Goal: Information Seeking & Learning: Learn about a topic

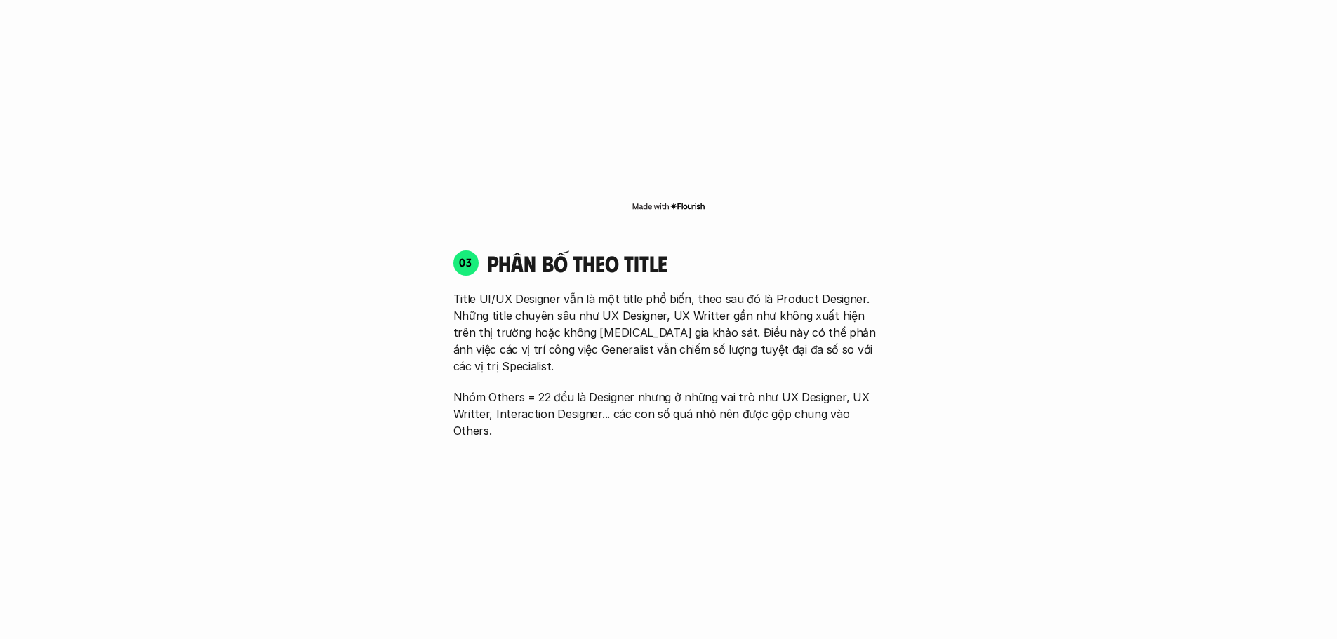
scroll to position [1965, 0]
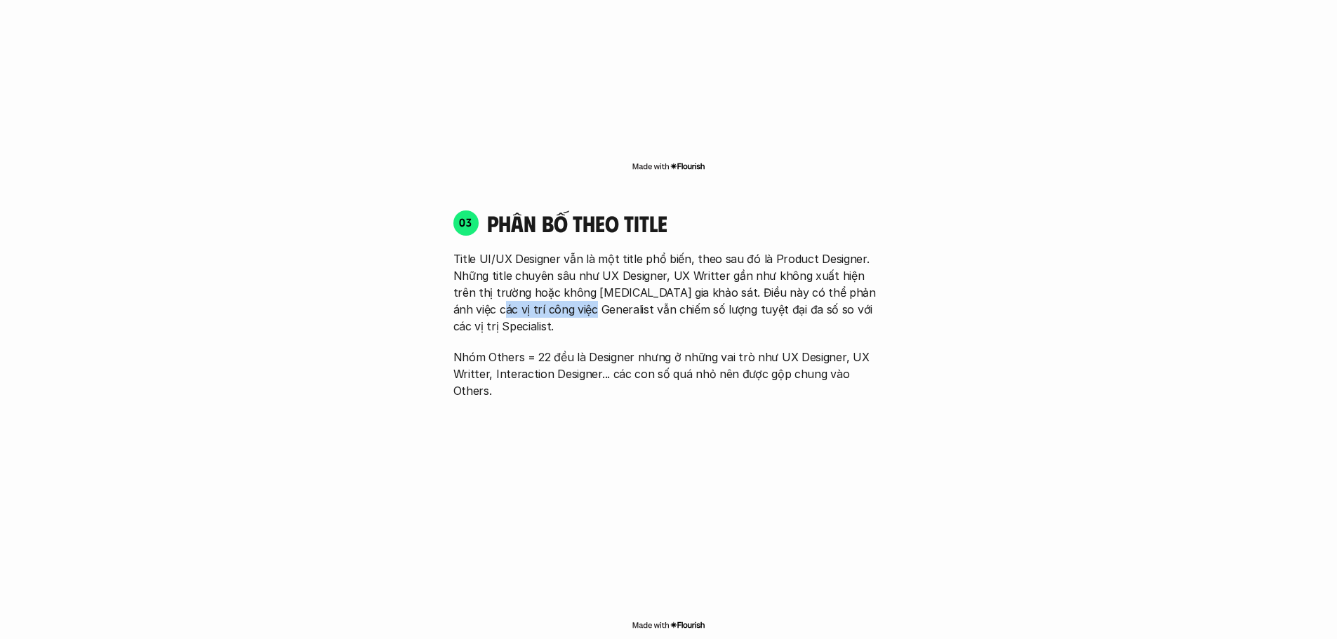
drag, startPoint x: 555, startPoint y: 278, endPoint x: 440, endPoint y: 282, distance: 114.5
click at [441, 282] on div "03 phân bố theo title Title UI/UX Designer vẫn là một title phổ biến, theo sau …" at bounding box center [669, 304] width 456 height 190
copy p "công việc Generalis"
drag, startPoint x: 878, startPoint y: 272, endPoint x: 823, endPoint y: 284, distance: 56.7
click at [823, 284] on p "Title UI/UX Designer vẫn là một title phổ biến, theo sau đó là Product Designer…" at bounding box center [668, 293] width 431 height 84
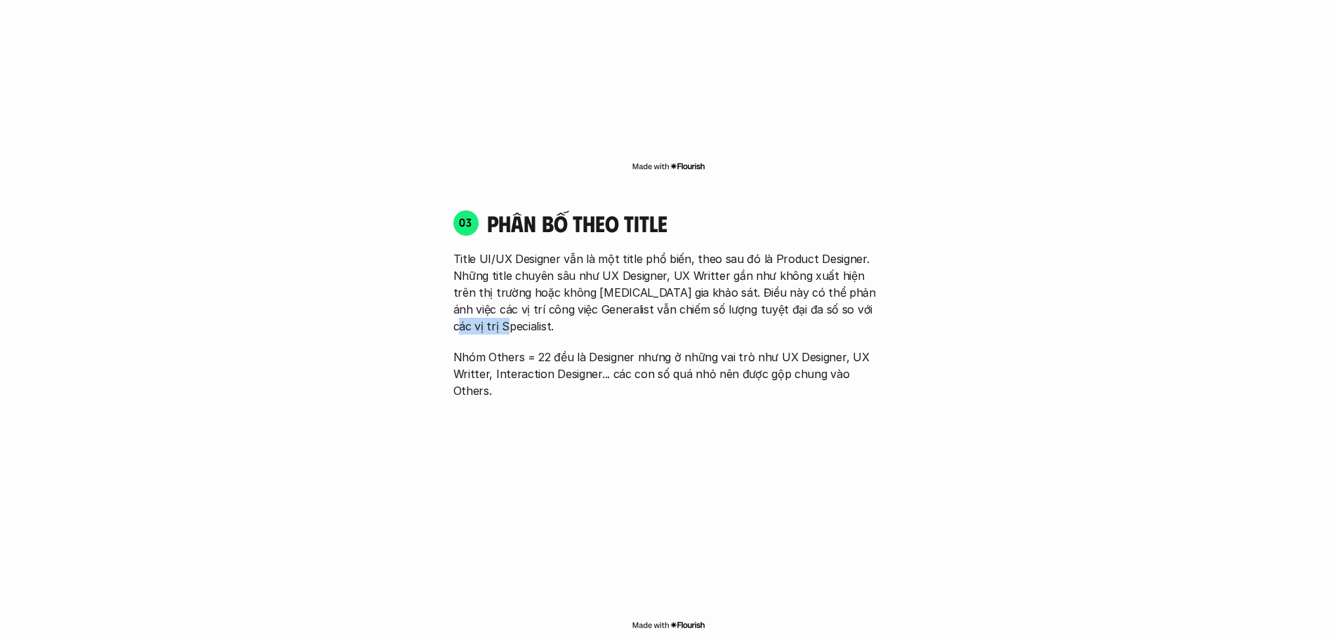
copy p "Specialist."
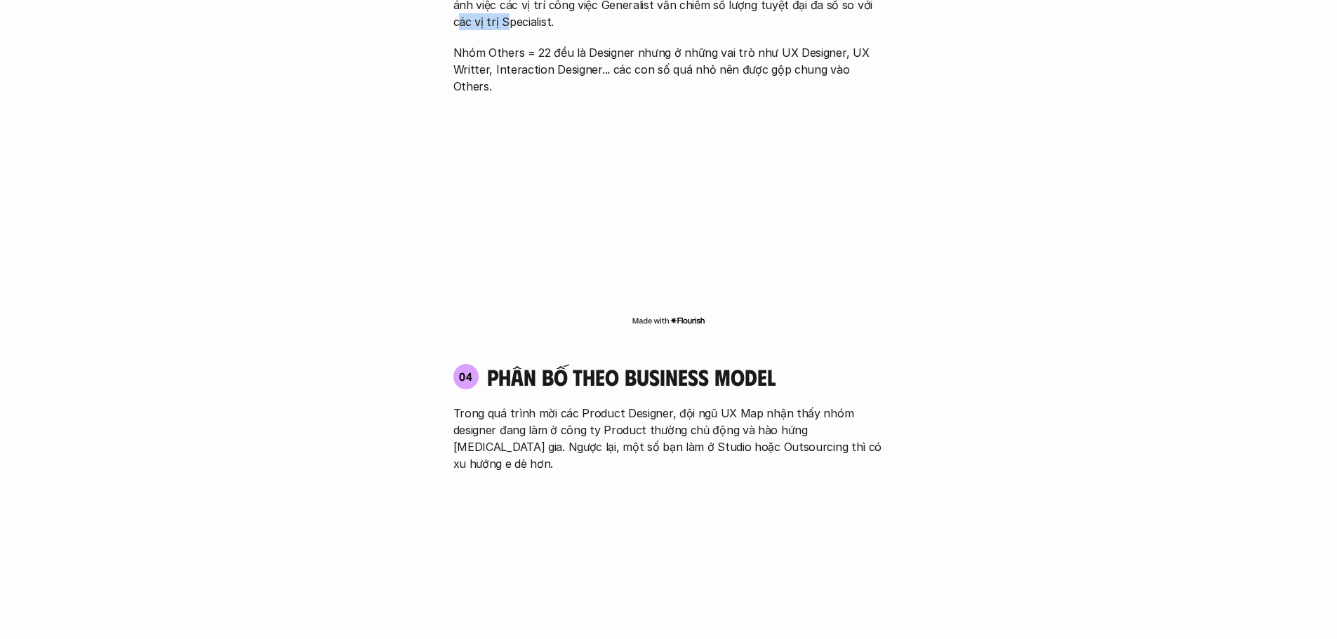
scroll to position [2316, 0]
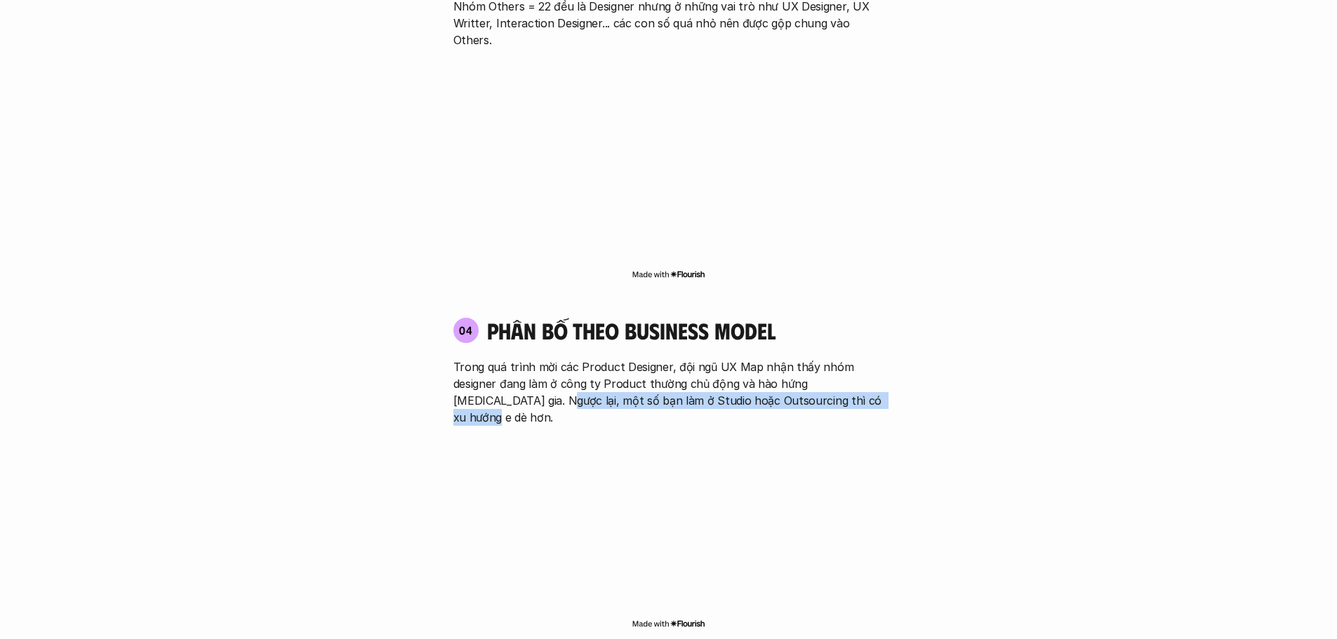
drag, startPoint x: 510, startPoint y: 337, endPoint x: 867, endPoint y: 330, distance: 356.6
click at [867, 359] on p "Trong quá trình mời các Product Designer, đội ngũ UX Map nhận thấy nhóm designe…" at bounding box center [668, 392] width 431 height 67
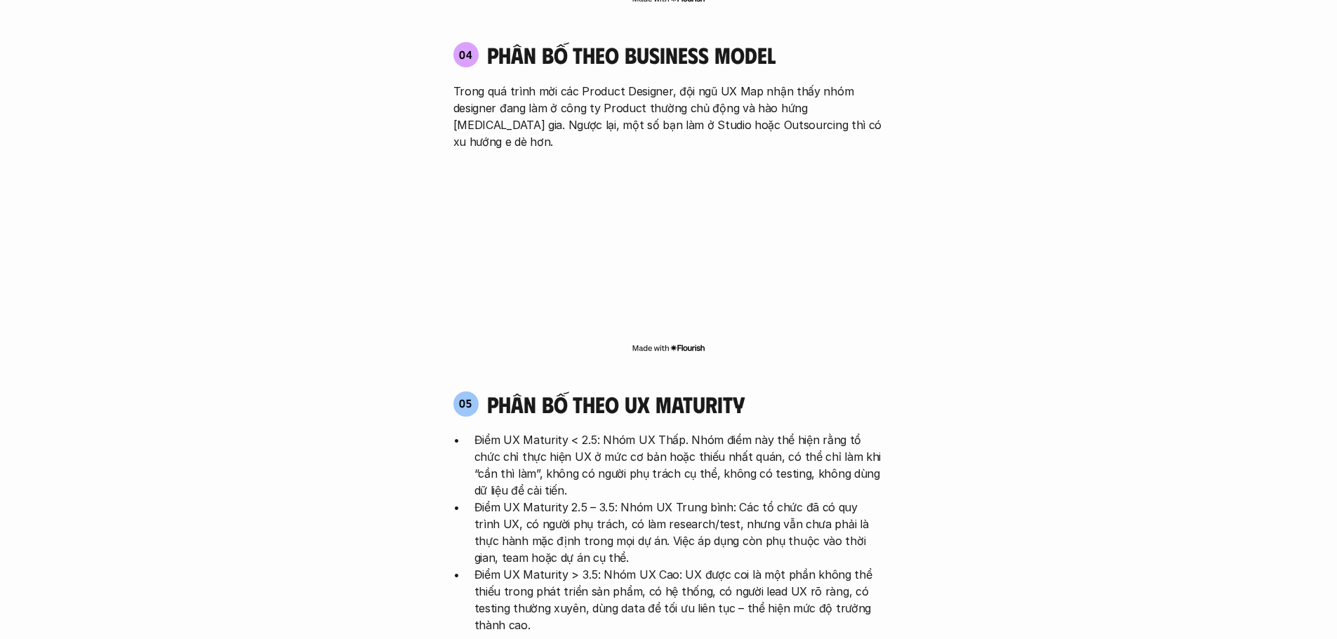
scroll to position [2597, 0]
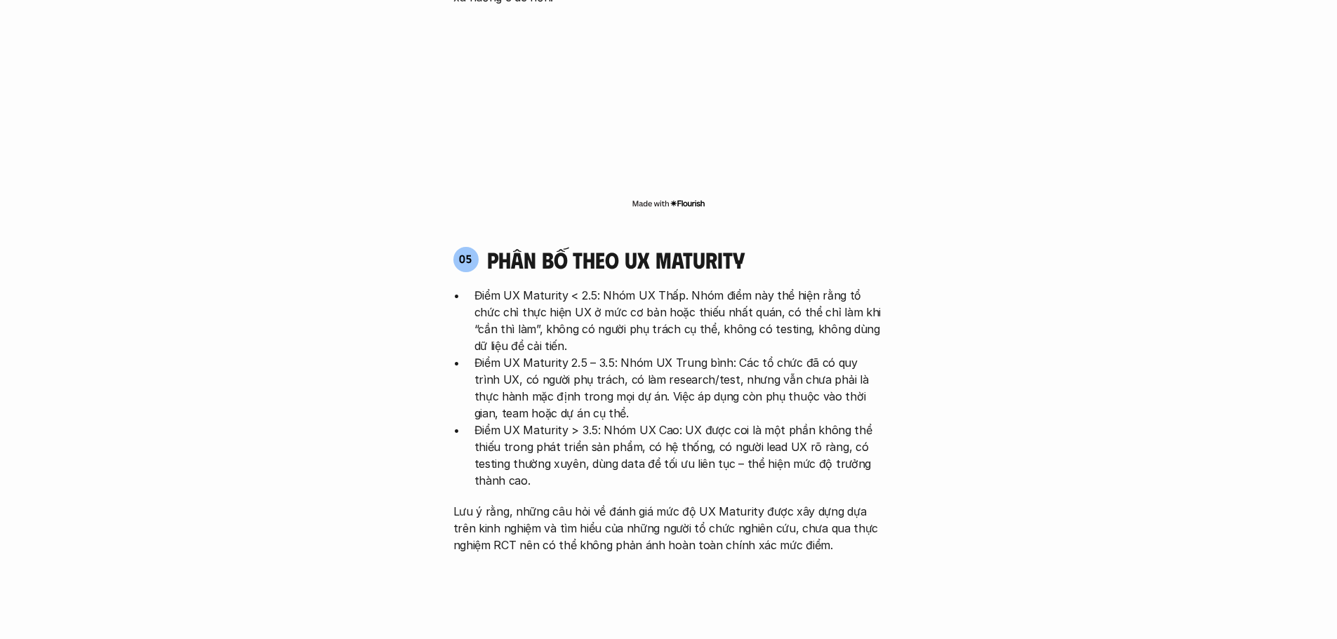
scroll to position [2737, 0]
drag, startPoint x: 741, startPoint y: 182, endPoint x: 628, endPoint y: 183, distance: 113.0
click at [628, 246] on div "05 phân bố theo ux maturity" at bounding box center [668, 259] width 431 height 27
copy h4 "ux maturity"
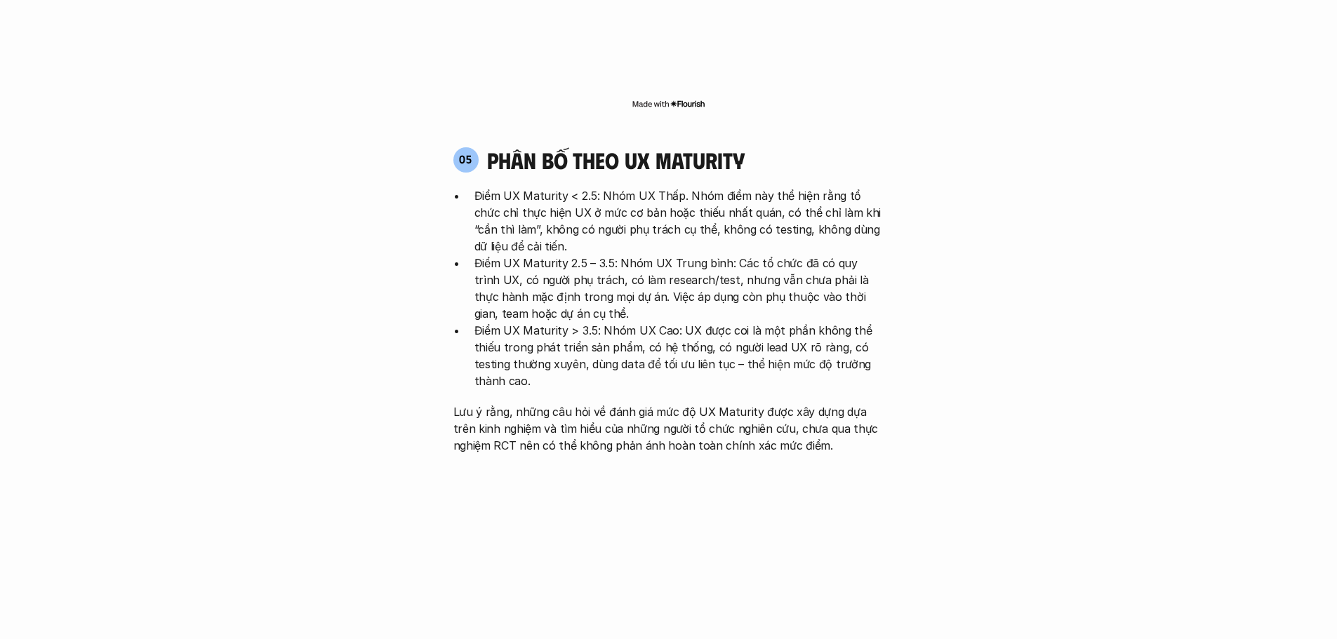
scroll to position [2878, 0]
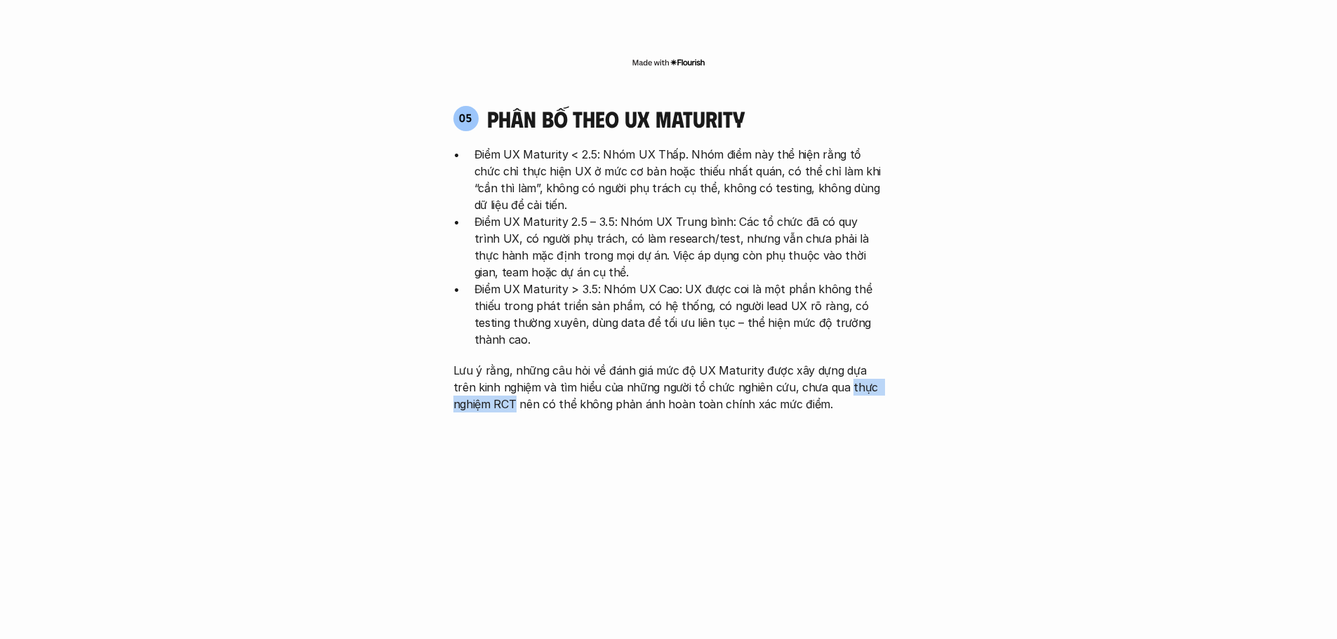
drag, startPoint x: 821, startPoint y: 300, endPoint x: 513, endPoint y: 319, distance: 308.8
click at [513, 362] on p "Lưu ý rằng, những câu hỏi về đánh giá mức độ UX Maturity được xây dựng dựa trên…" at bounding box center [668, 387] width 431 height 51
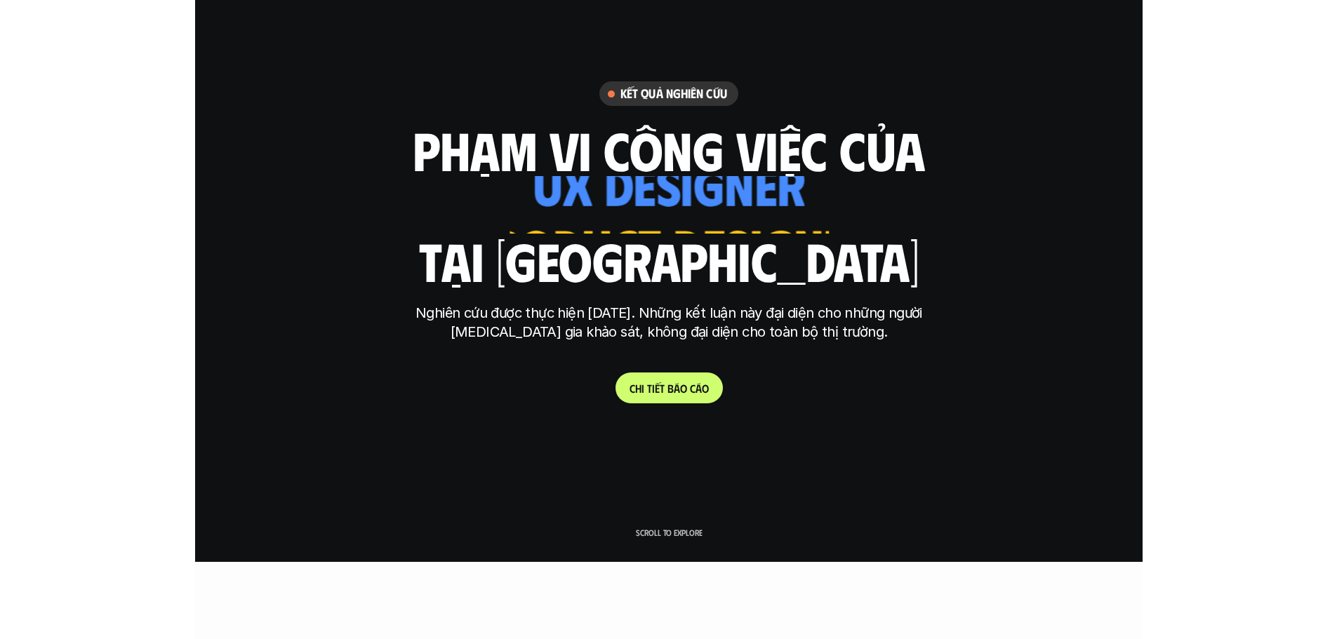
scroll to position [0, 0]
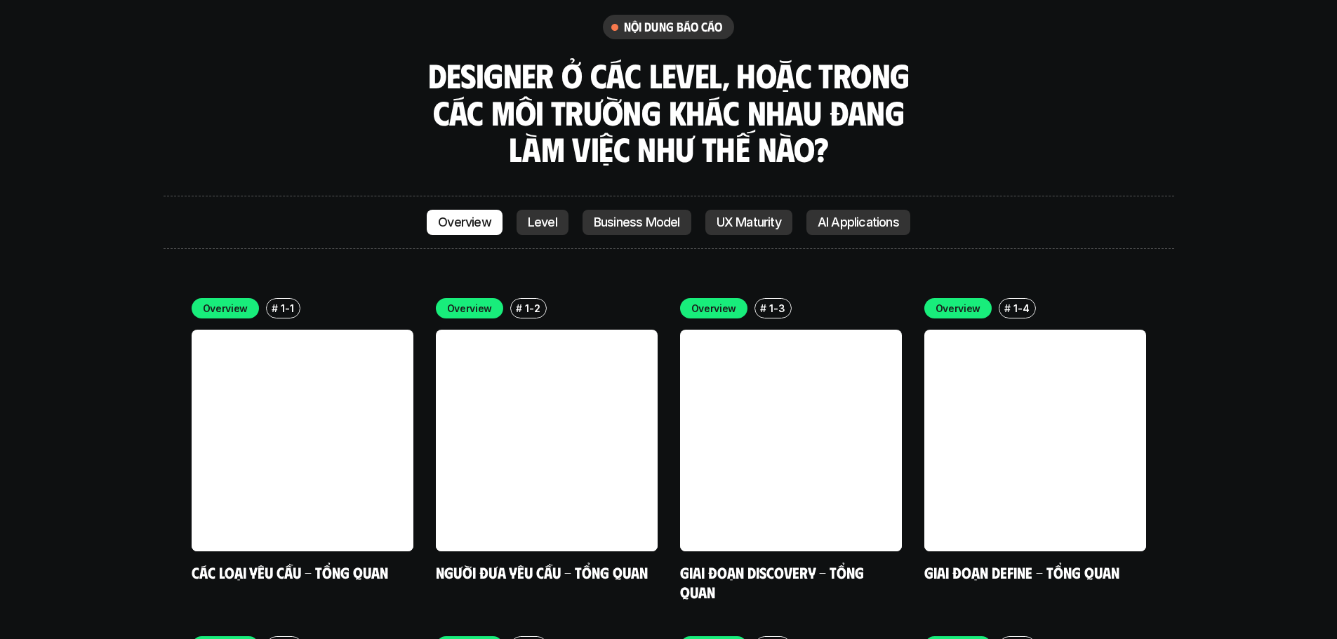
scroll to position [3953, 0]
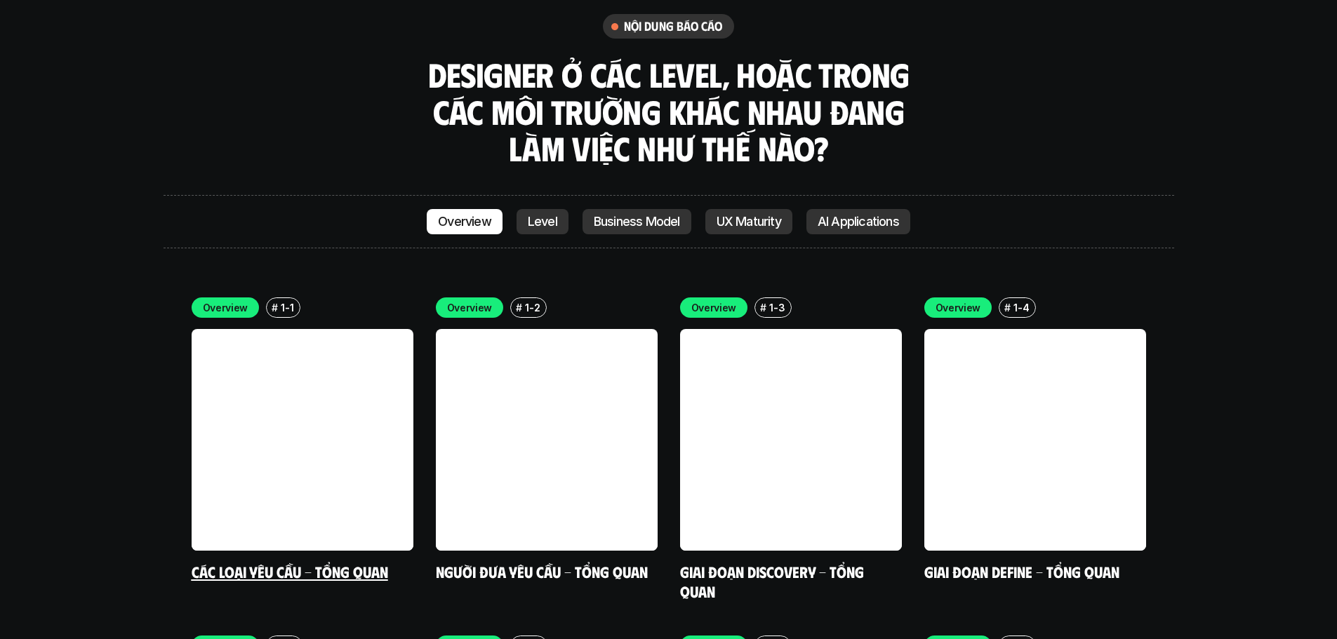
click at [318, 562] on link "Các loại yêu cầu - Tổng quan" at bounding box center [290, 571] width 197 height 19
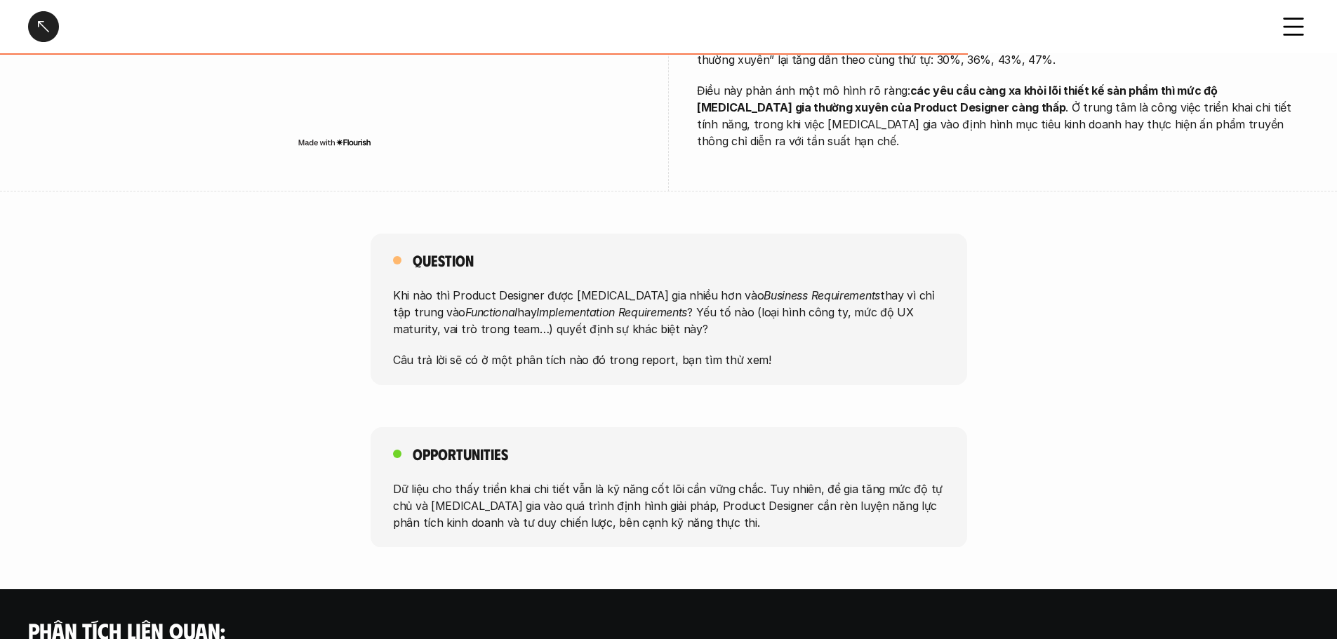
scroll to position [632, 0]
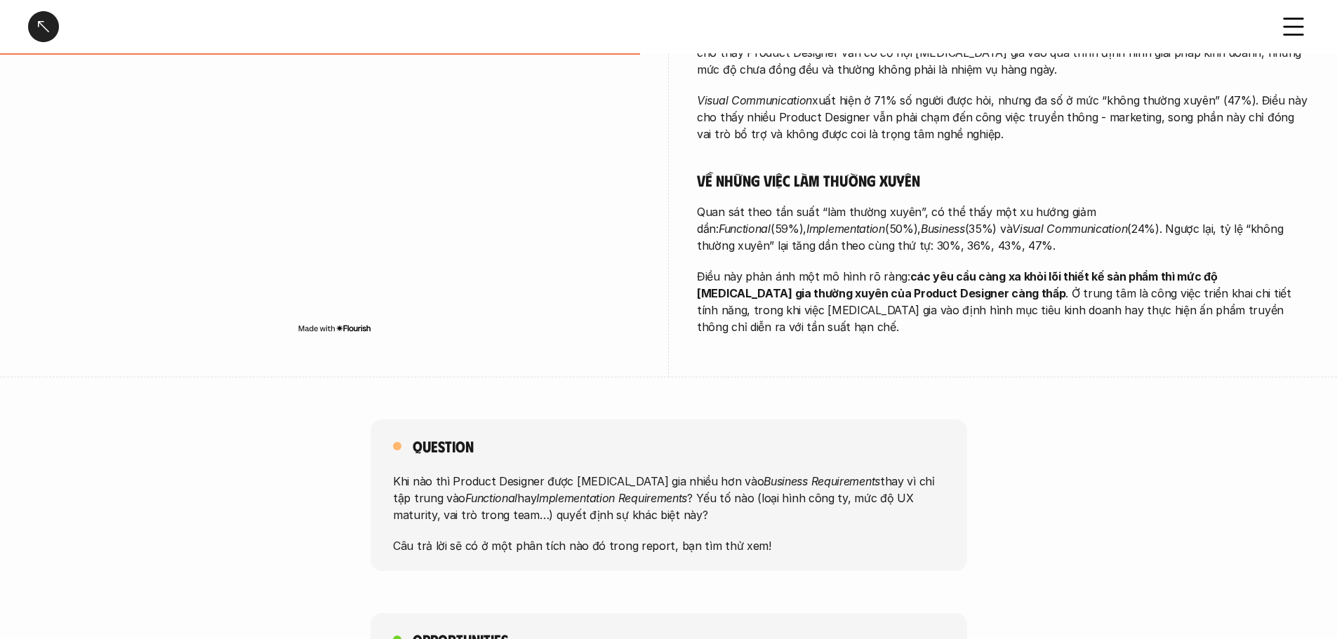
click at [1292, 25] on icon at bounding box center [1293, 26] width 31 height 31
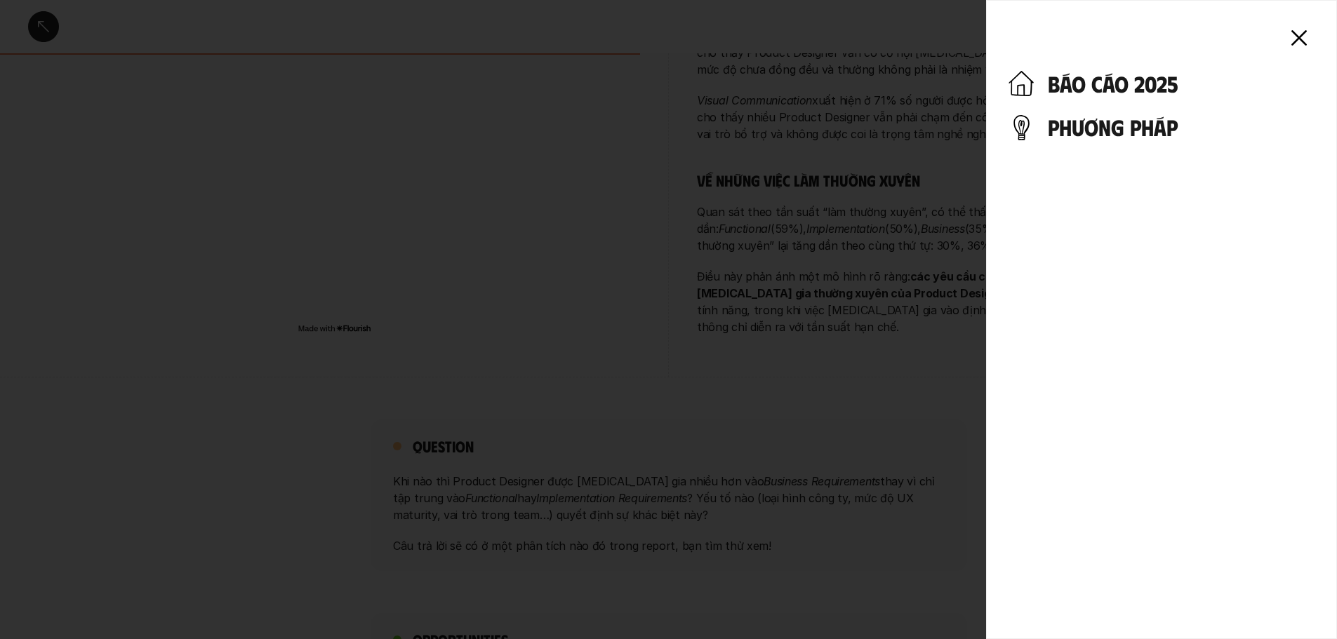
click at [1295, 41] on icon at bounding box center [1299, 37] width 31 height 31
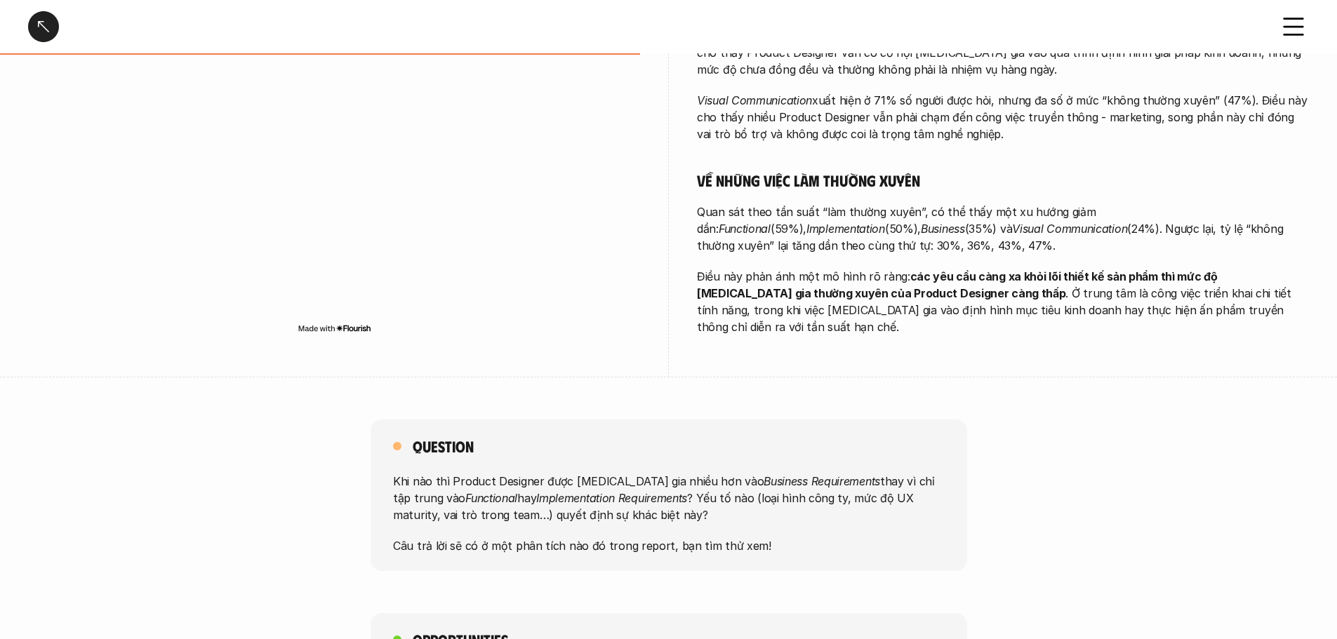
click at [49, 33] on div at bounding box center [43, 26] width 31 height 31
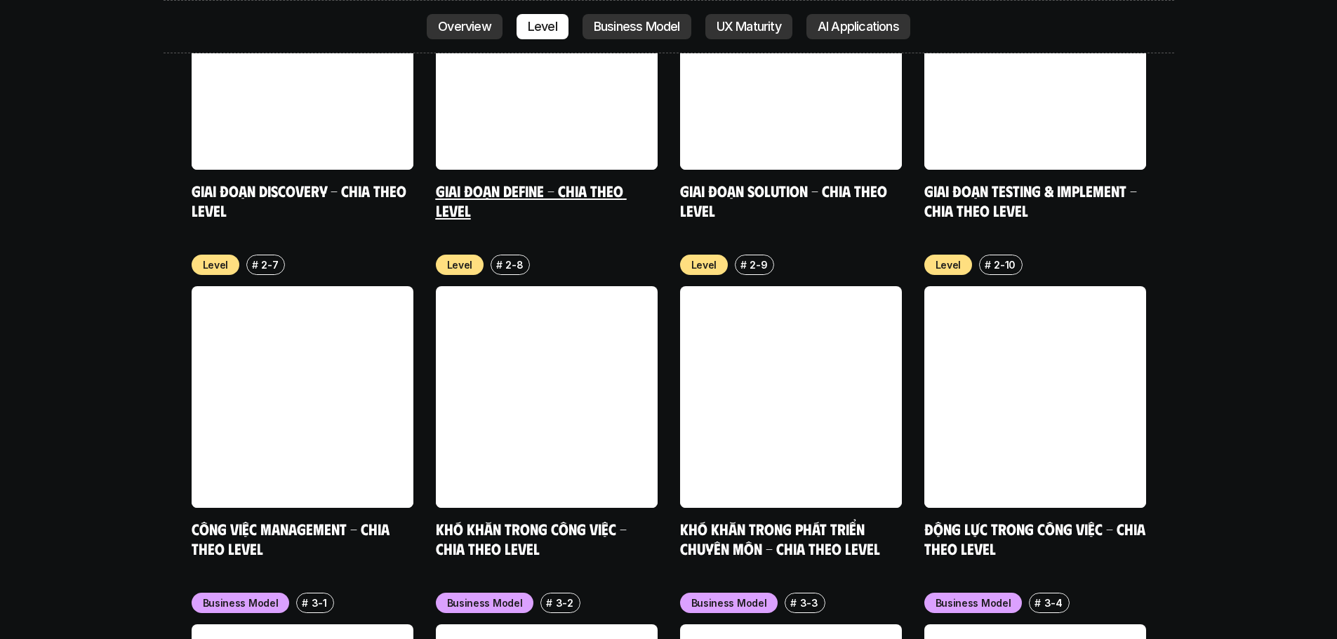
scroll to position [5423, 0]
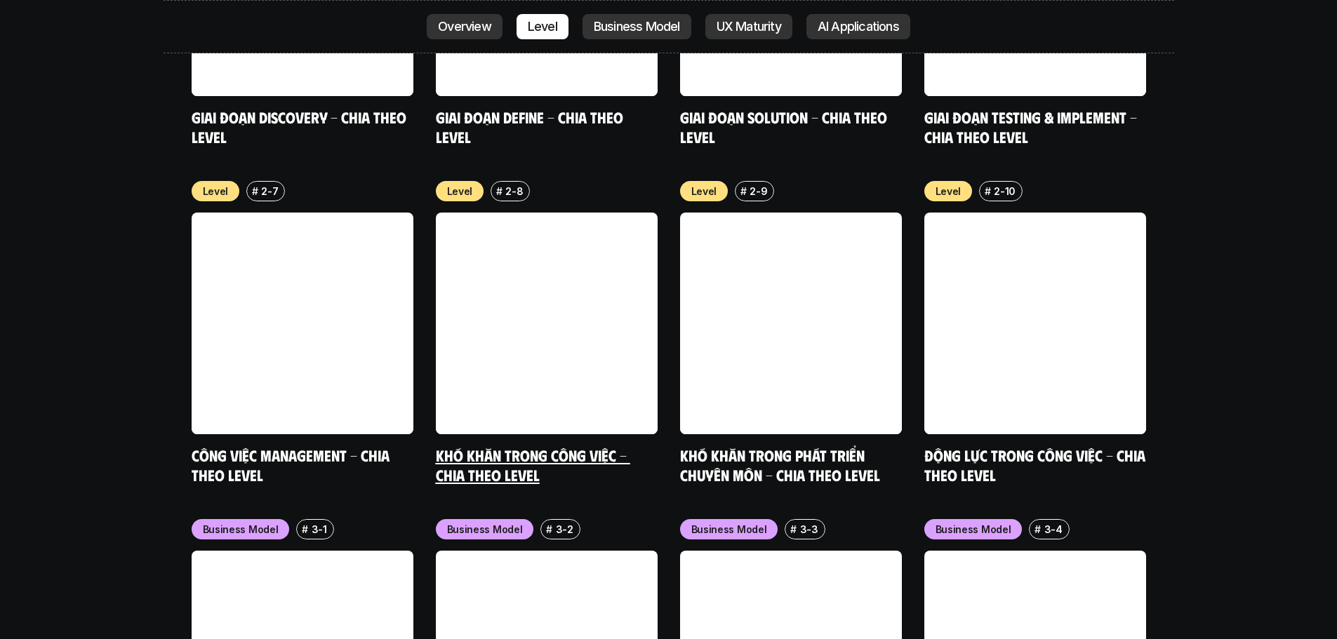
click at [519, 446] on link "Khó khăn trong công việc - Chia theo Level" at bounding box center [533, 465] width 194 height 39
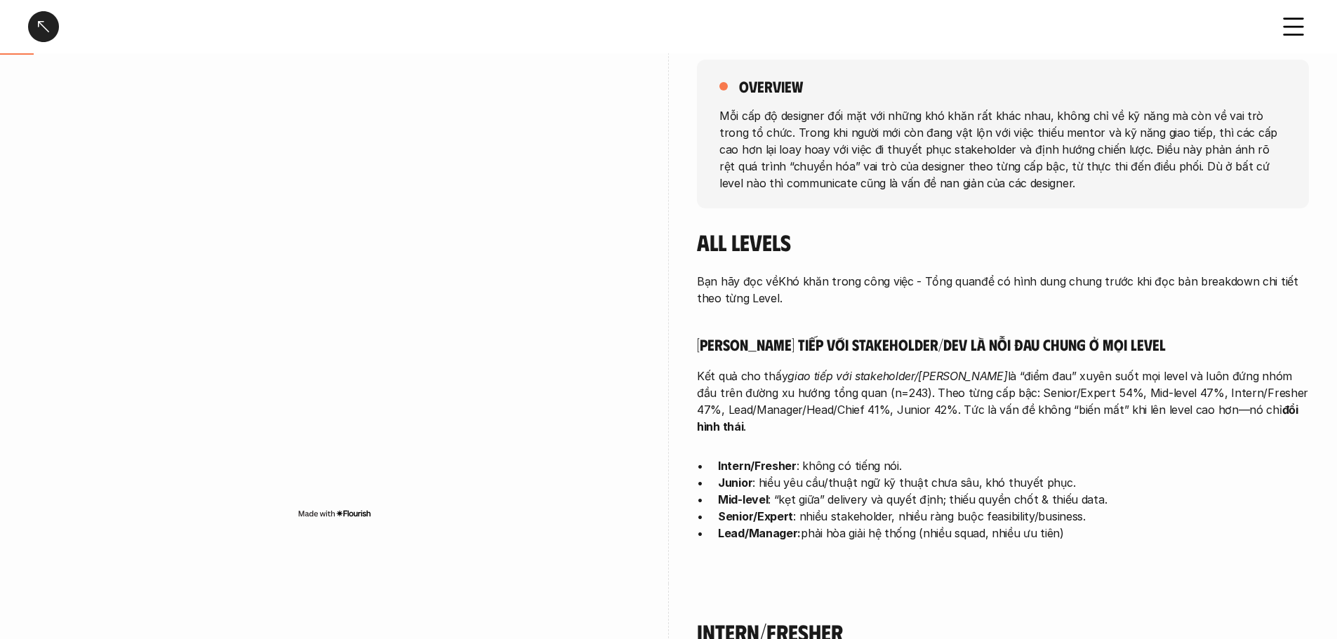
scroll to position [211, 0]
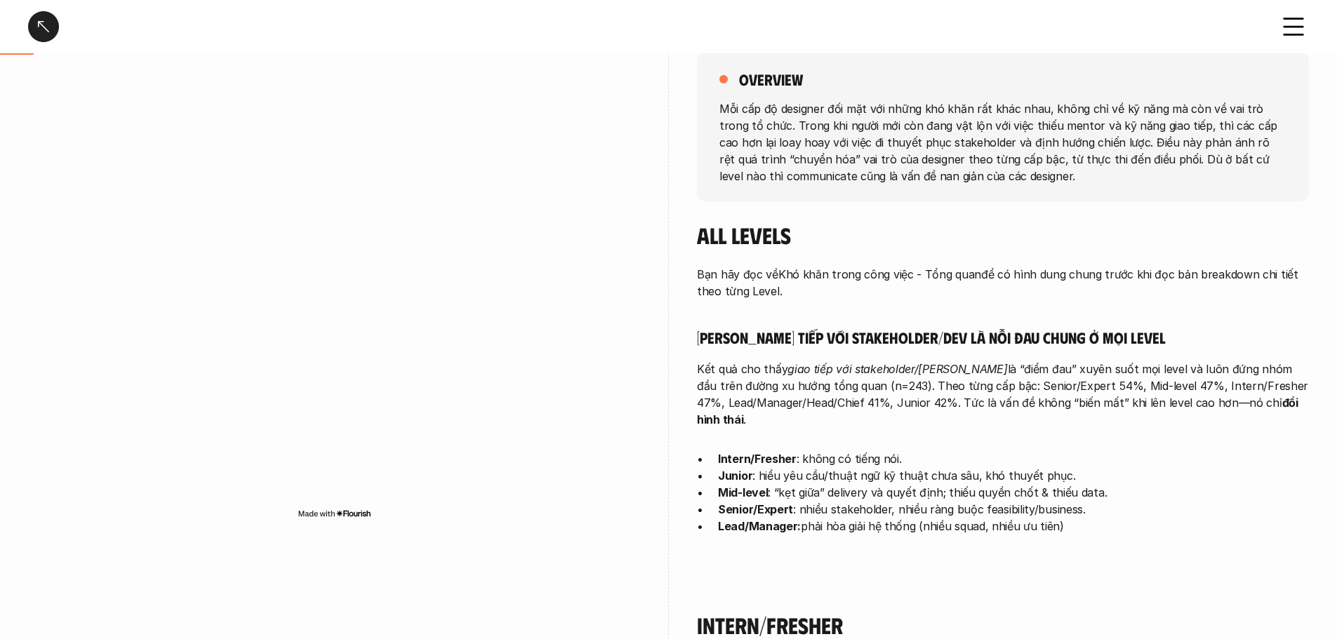
click at [1107, 291] on p "Bạn hãy đọc về Khó khăn trong công việc - Tổng quan để có hình dung chung trước…" at bounding box center [1003, 283] width 612 height 34
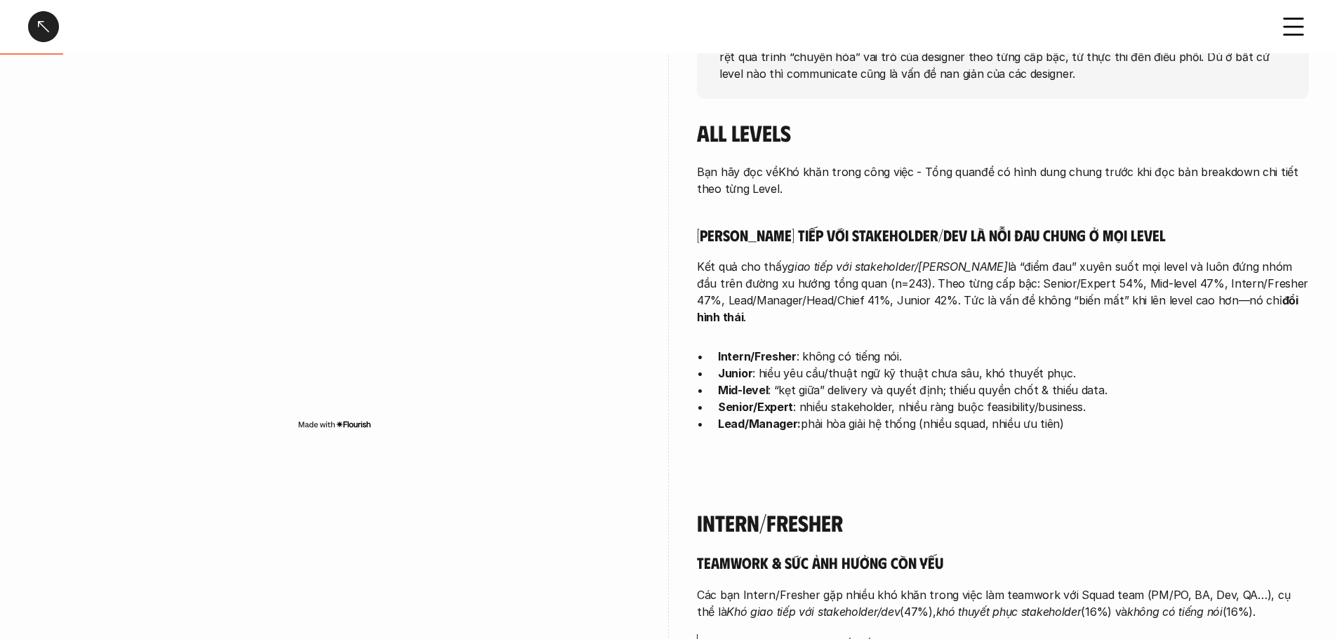
scroll to position [351, 0]
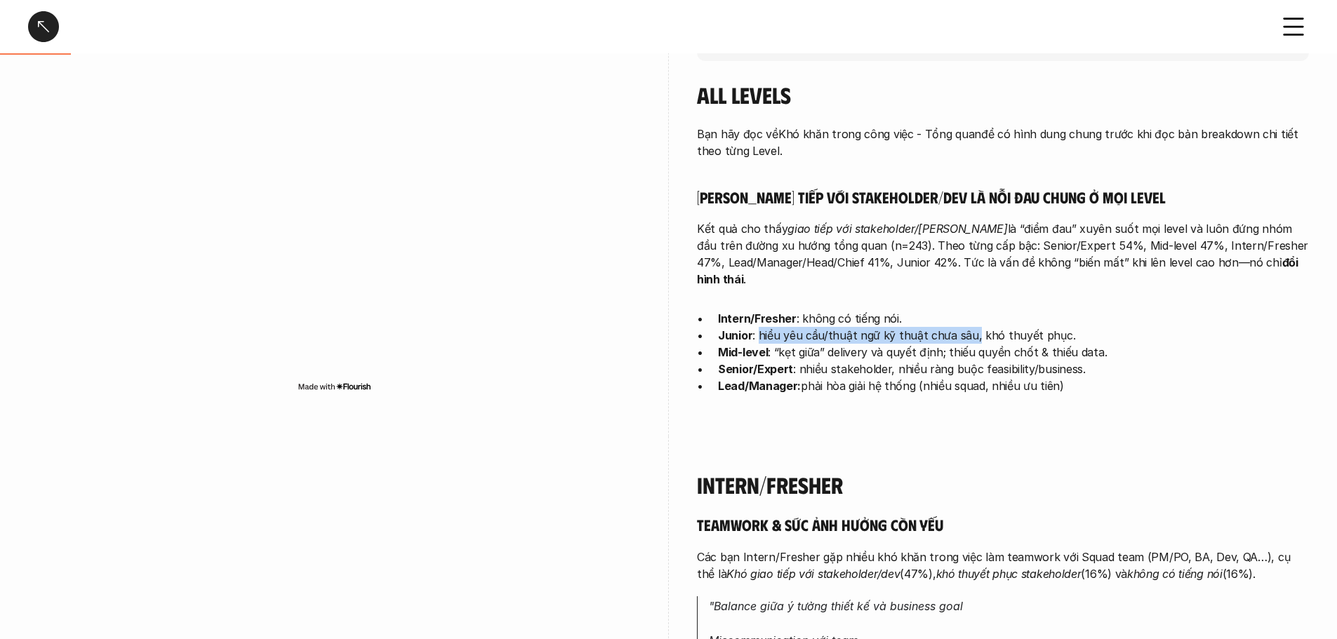
drag, startPoint x: 757, startPoint y: 335, endPoint x: 971, endPoint y: 334, distance: 213.4
click at [971, 334] on p "Junior : hiểu yêu cầu/thuật ngữ kỹ thuật chưa sâu, khó thuyết phục." at bounding box center [1013, 335] width 591 height 17
click at [962, 314] on p "Intern/Fresher : không có tiếng nói." at bounding box center [1013, 318] width 591 height 17
drag, startPoint x: 979, startPoint y: 372, endPoint x: 1086, endPoint y: 361, distance: 107.3
click at [1086, 361] on p "Senior/Expert : nhiều stakeholder, nhiều ràng buộc feasibility/business." at bounding box center [1013, 369] width 591 height 17
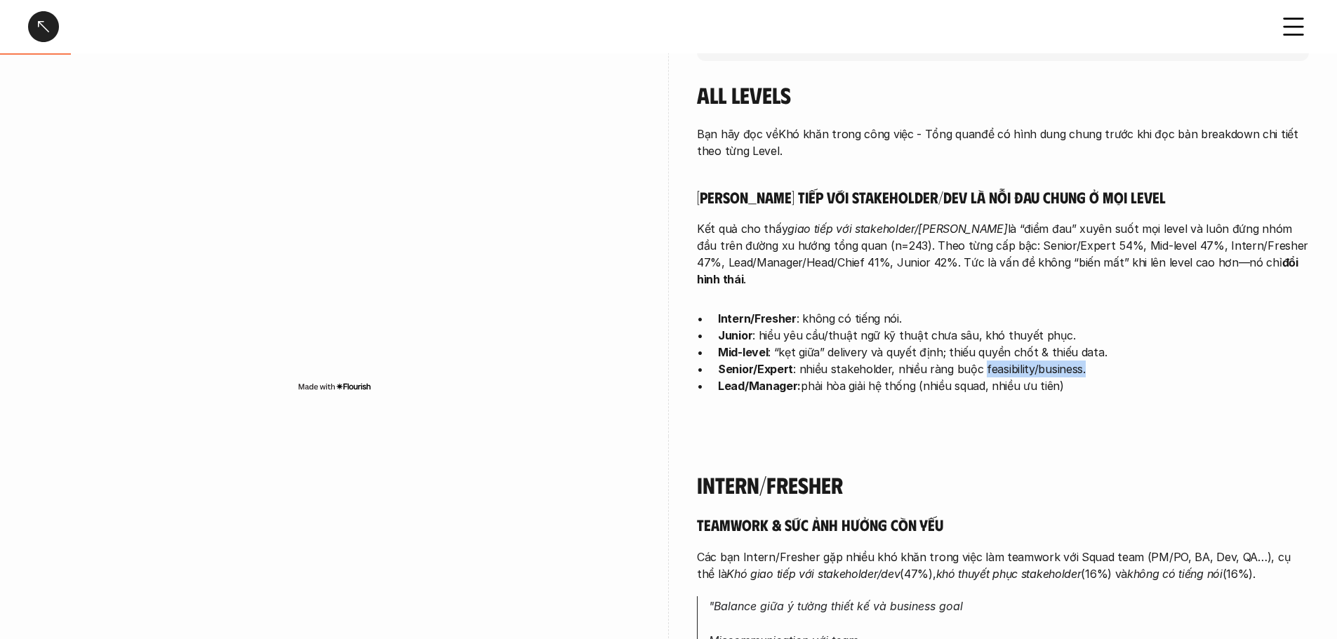
copy p "feasibility/business."
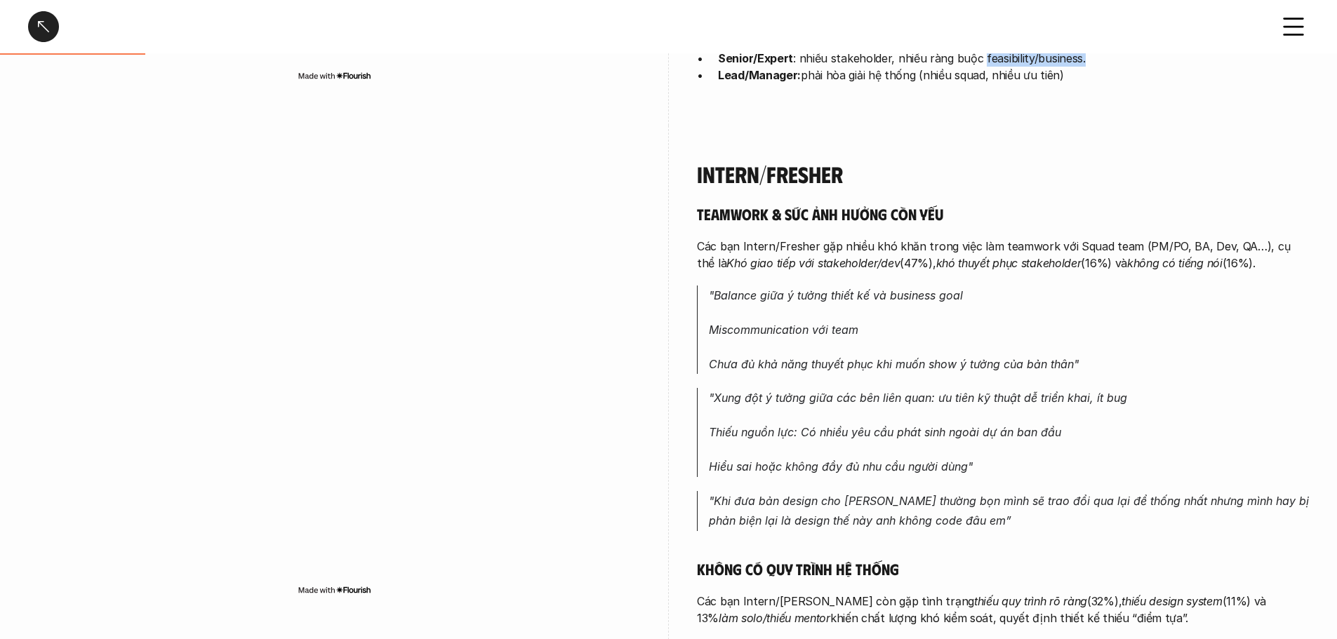
scroll to position [702, 0]
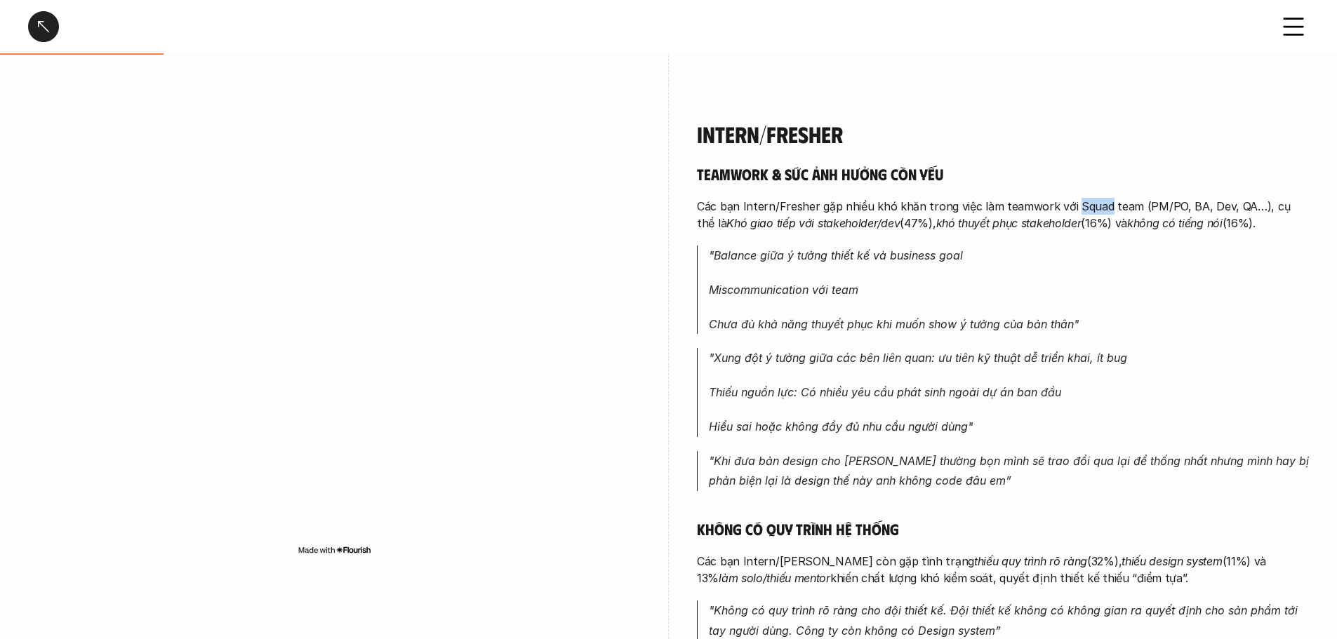
drag, startPoint x: 1098, startPoint y: 208, endPoint x: 1070, endPoint y: 208, distance: 28.1
click at [1070, 208] on p "Các bạn Intern/Fresher gặp nhiều khó khăn trong việc làm teamwork với Squad tea…" at bounding box center [1003, 215] width 612 height 34
copy p "Squad"
click at [1037, 246] on p ""Balance giữa ý tưởng thiết kế và business goal" at bounding box center [1009, 256] width 600 height 20
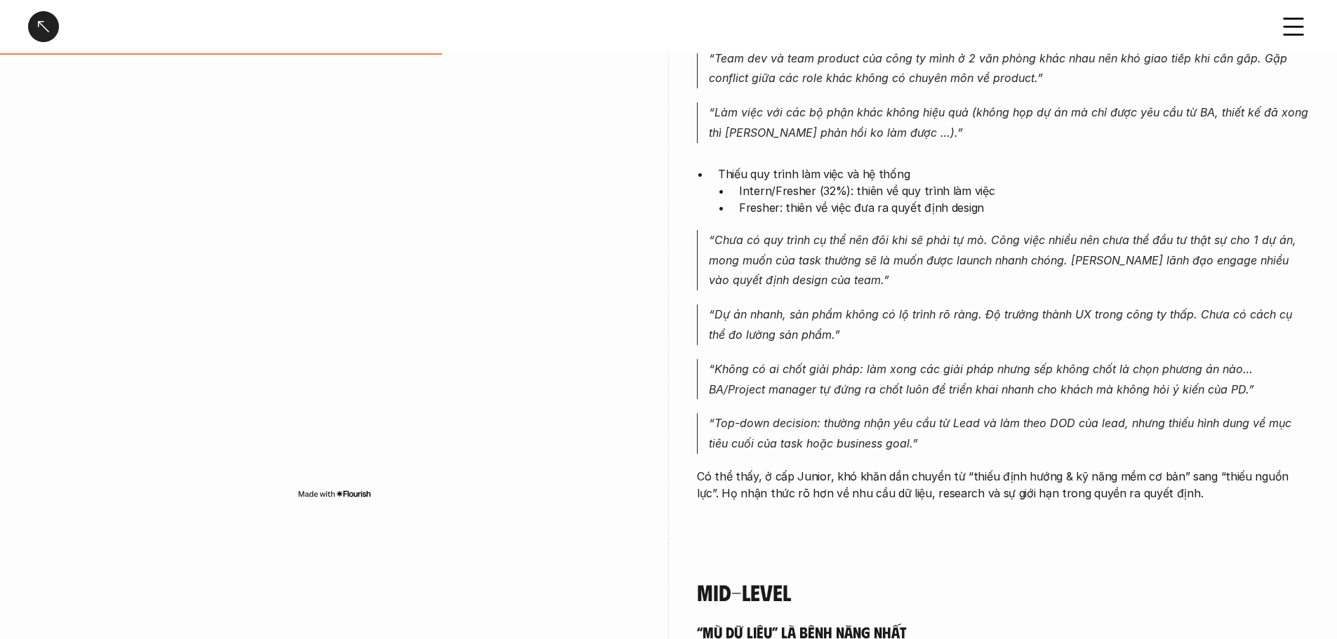
scroll to position [1825, 0]
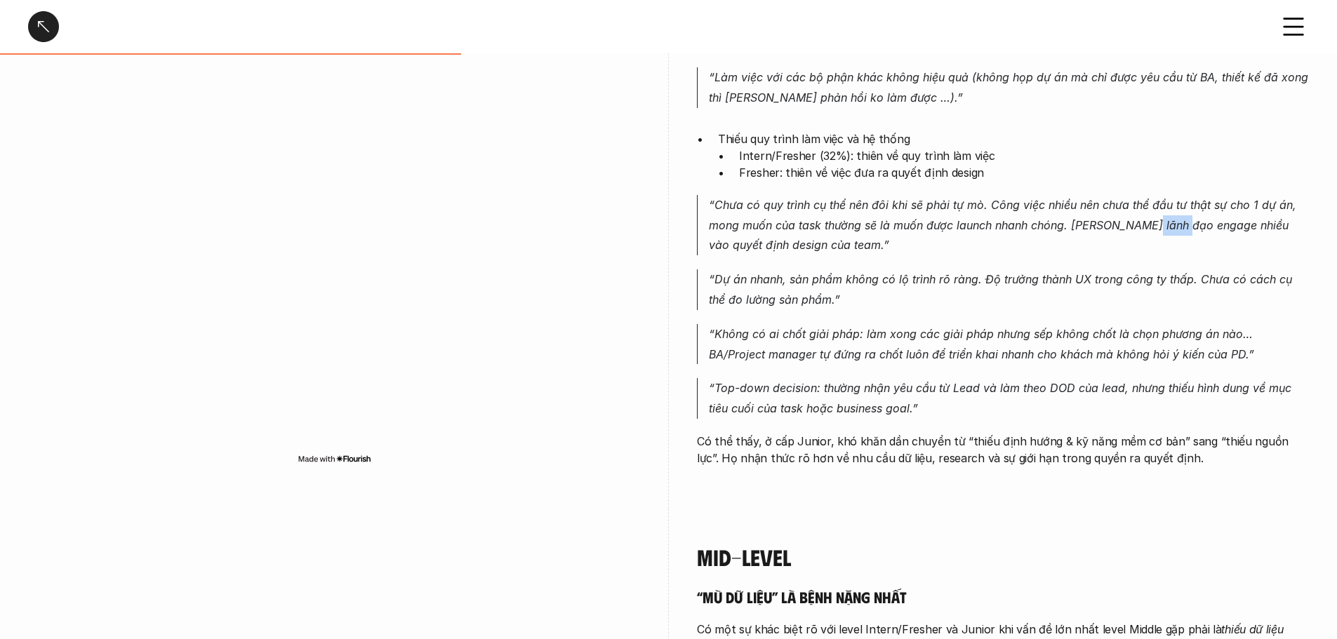
drag, startPoint x: 1181, startPoint y: 227, endPoint x: 1146, endPoint y: 230, distance: 35.2
click at [1146, 230] on p "“Chưa có quy trình cụ thể nên đôi khi sẽ phải tự mò. Công việc nhiều nên chưa t…" at bounding box center [1009, 225] width 600 height 60
copy p "engage"
click at [905, 244] on p "“Chưa có quy trình cụ thể nên đôi khi sẽ phải tự mò. Công việc nhiều nên chưa t…" at bounding box center [1009, 225] width 600 height 60
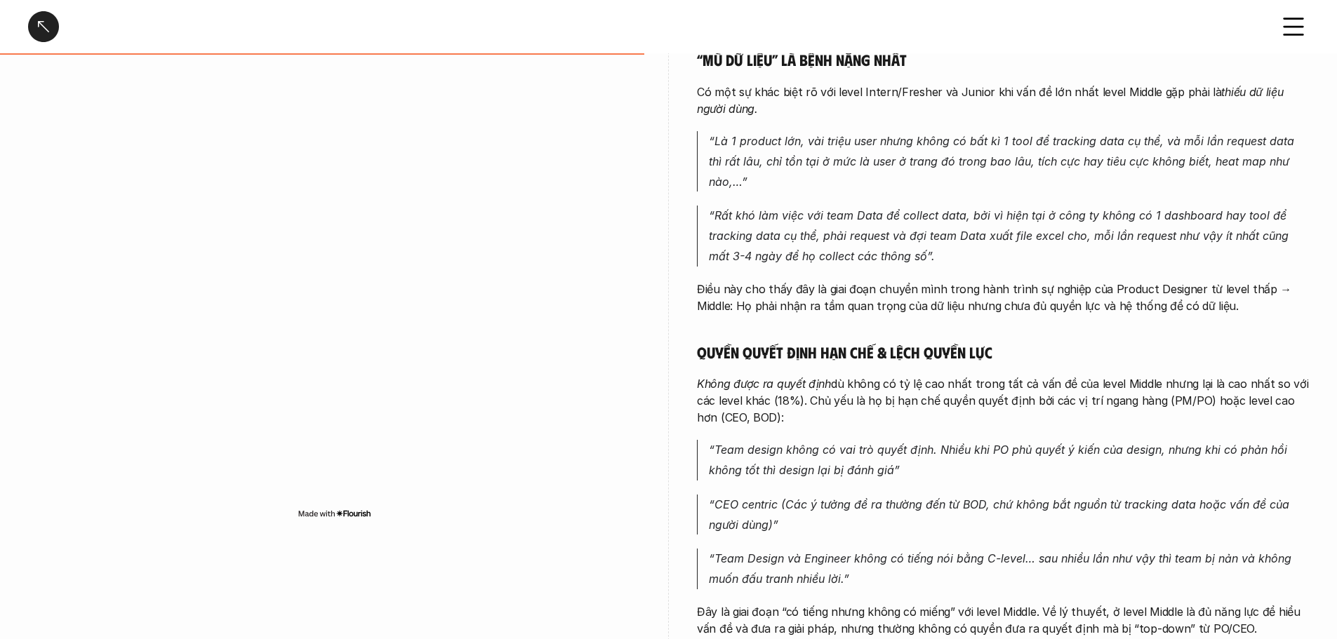
scroll to position [2527, 0]
